Goal: Task Accomplishment & Management: Manage account settings

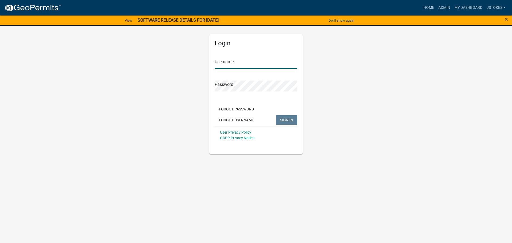
type input "jstokes"
click at [289, 121] on span "SIGN IN" at bounding box center [286, 120] width 13 height 4
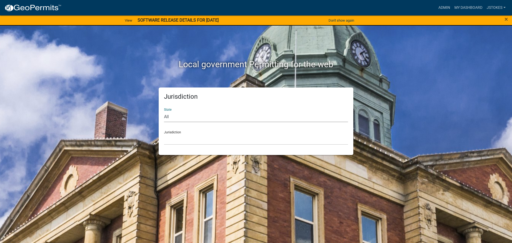
click at [183, 119] on select "All [US_STATE] [US_STATE] [US_STATE] [US_STATE] [US_STATE] [US_STATE] [US_STATE…" at bounding box center [256, 116] width 184 height 11
select select "[US_STATE]"
click at [164, 111] on select "All [US_STATE] [US_STATE] [US_STATE] [US_STATE] [US_STATE] [US_STATE] [US_STATE…" at bounding box center [256, 116] width 184 height 11
click at [166, 136] on select "[GEOGRAPHIC_DATA], [US_STATE][PERSON_NAME][GEOGRAPHIC_DATA], [US_STATE][PERSON_…" at bounding box center [256, 139] width 184 height 11
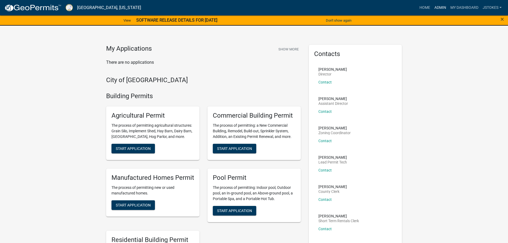
click at [441, 7] on link "Admin" at bounding box center [440, 8] width 16 height 10
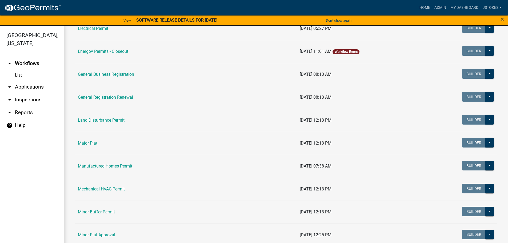
scroll to position [346, 0]
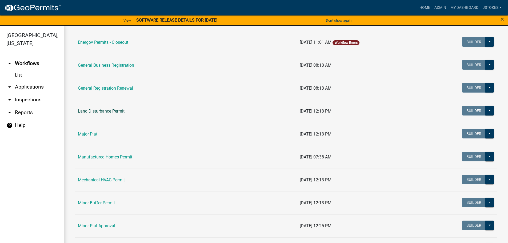
click at [102, 110] on link "Land Disturbance Permit" at bounding box center [101, 110] width 47 height 5
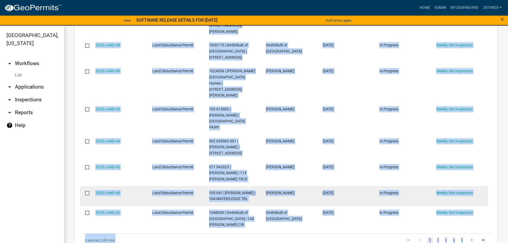
scroll to position [240, 0]
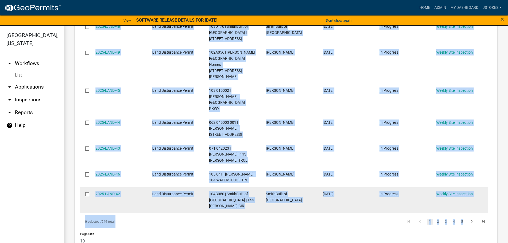
drag, startPoint x: 92, startPoint y: 96, endPoint x: 479, endPoint y: 155, distance: 391.4
click at [479, 155] on div "Select Application Number Type Description Applicant Date Created Status Curren…" at bounding box center [286, 78] width 412 height 299
copy div "Application Number Type Description Applicant Date Created Status Current Activ…"
